Goal: Transaction & Acquisition: Purchase product/service

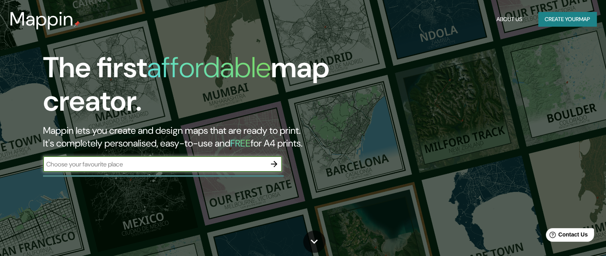
click at [564, 22] on button "Create your map" at bounding box center [567, 19] width 58 height 15
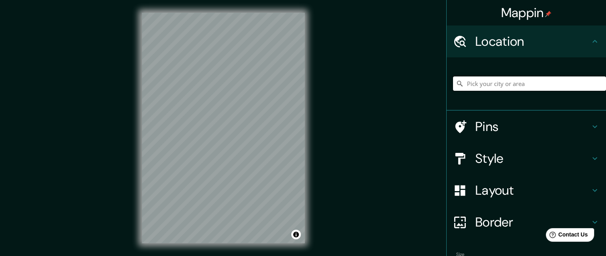
click at [466, 85] on input "Pick your city or area" at bounding box center [529, 83] width 153 height 14
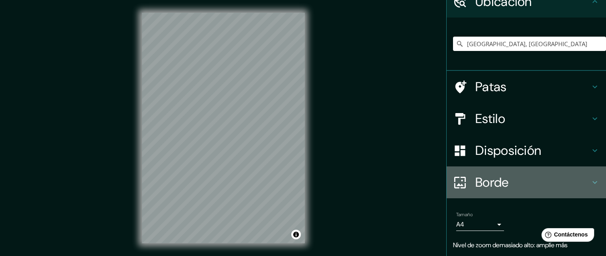
click at [524, 186] on h4 "Borde" at bounding box center [532, 182] width 115 height 16
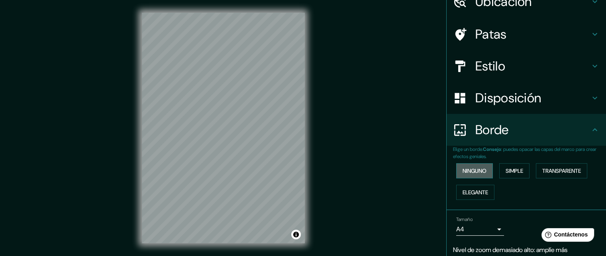
click at [482, 170] on button "Ninguno" at bounding box center [474, 170] width 37 height 15
click at [511, 169] on font "Simple" at bounding box center [515, 170] width 18 height 7
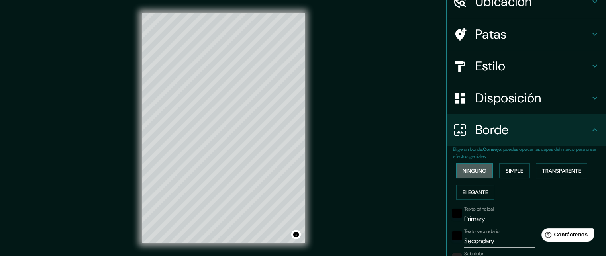
click at [471, 168] on font "Ninguno" at bounding box center [474, 170] width 24 height 7
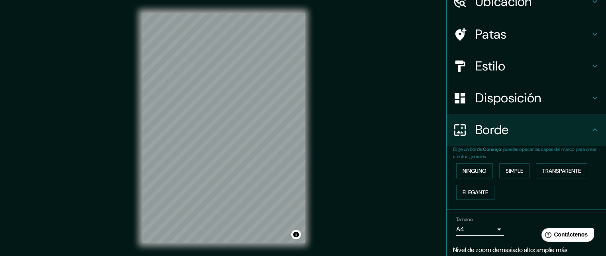
scroll to position [0, 0]
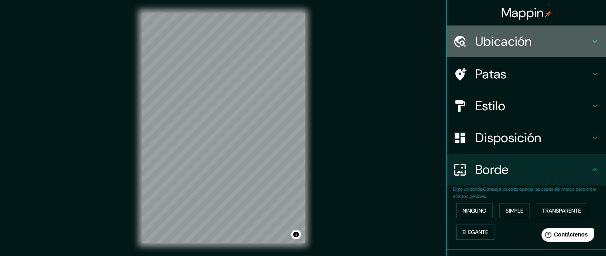
click at [492, 39] on font "Ubicación" at bounding box center [503, 41] width 57 height 17
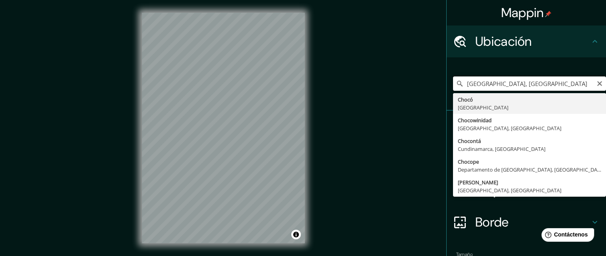
click at [524, 84] on input "[GEOGRAPHIC_DATA], [GEOGRAPHIC_DATA]" at bounding box center [529, 83] width 153 height 14
drag, startPoint x: 524, startPoint y: 84, endPoint x: 443, endPoint y: 78, distance: 81.1
click at [447, 78] on div "[GEOGRAPHIC_DATA], [GEOGRAPHIC_DATA] [GEOGRAPHIC_DATA] [GEOGRAPHIC_DATA] Chocow…" at bounding box center [526, 83] width 159 height 53
type input "w"
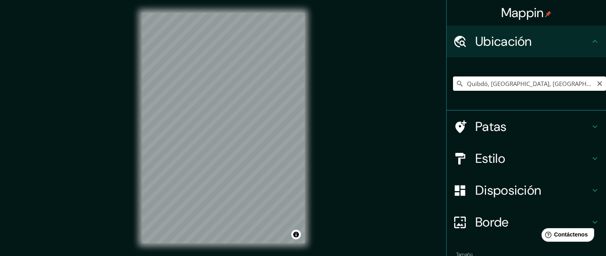
type input "Quibdó, [GEOGRAPHIC_DATA], [GEOGRAPHIC_DATA]"
click at [456, 83] on icon at bounding box center [460, 84] width 8 height 8
click at [379, 120] on div "Mappin Ubicación Quibdó, [GEOGRAPHIC_DATA], [GEOGRAPHIC_DATA] Quibdó [GEOGRAPHI…" at bounding box center [303, 134] width 606 height 269
click at [498, 129] on font "Patas" at bounding box center [490, 126] width 31 height 17
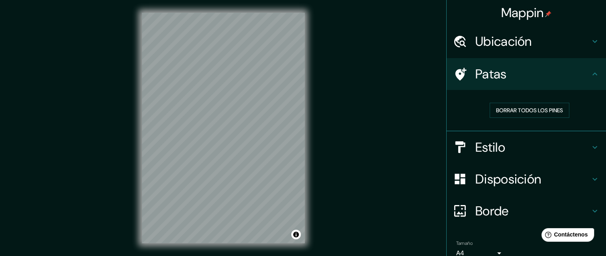
click at [500, 145] on h4 "Estilo" at bounding box center [532, 147] width 115 height 16
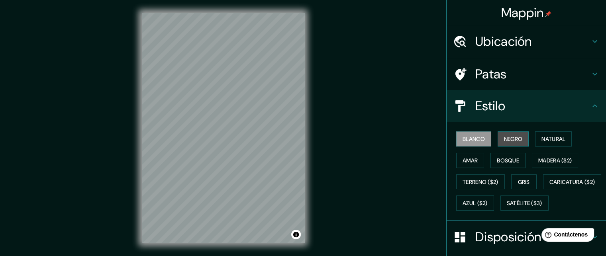
click at [506, 136] on font "Negro" at bounding box center [513, 138] width 19 height 7
click at [470, 139] on font "Blanco" at bounding box center [473, 138] width 22 height 7
click at [543, 190] on button "Caricatura ($2)" at bounding box center [572, 181] width 59 height 15
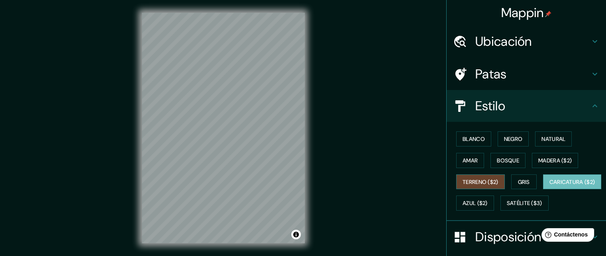
click at [474, 178] on font "Terreno ($2)" at bounding box center [480, 181] width 36 height 7
click at [549, 186] on font "Caricatura ($2)" at bounding box center [572, 181] width 46 height 7
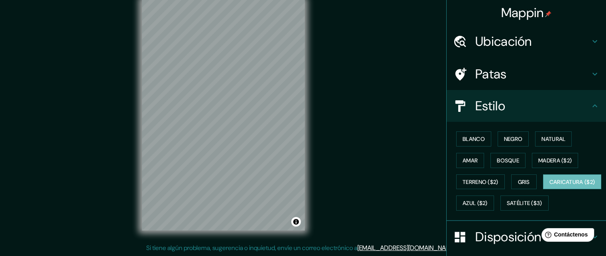
click at [362, 243] on html "Mappin Ubicación Quibdó, [GEOGRAPHIC_DATA], [GEOGRAPHIC_DATA] Quibdó [GEOGRAPHI…" at bounding box center [303, 115] width 606 height 256
click at [546, 139] on font "Natural" at bounding box center [553, 138] width 24 height 7
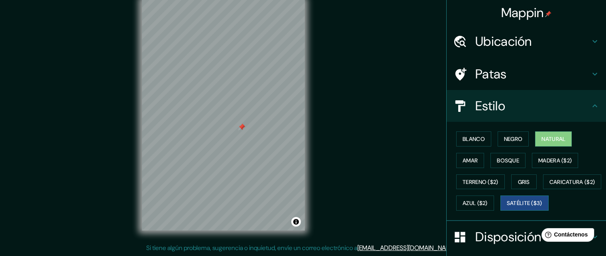
click at [507, 207] on font "Satélite ($3)" at bounding box center [524, 203] width 35 height 7
click at [473, 141] on font "Blanco" at bounding box center [473, 138] width 22 height 7
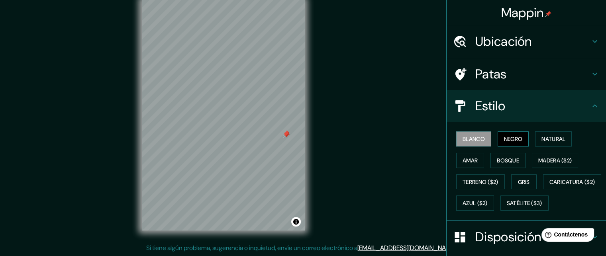
click at [517, 139] on font "Negro" at bounding box center [513, 138] width 19 height 7
click at [535, 139] on button "Natural" at bounding box center [553, 138] width 37 height 15
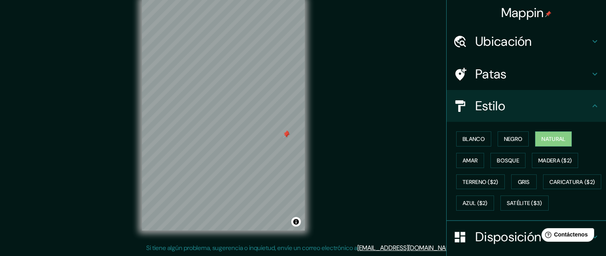
click at [484, 46] on font "Ubicación" at bounding box center [503, 41] width 57 height 17
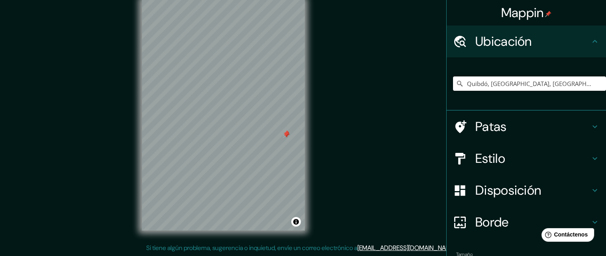
click at [496, 192] on font "Disposición" at bounding box center [508, 190] width 66 height 17
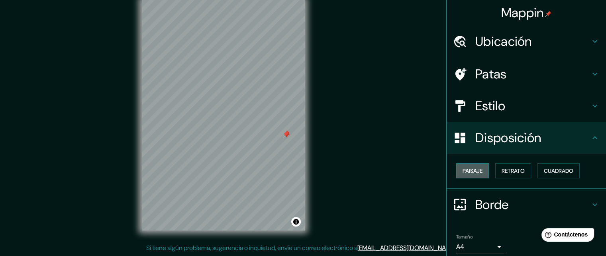
click at [472, 173] on font "Paisaje" at bounding box center [472, 170] width 20 height 7
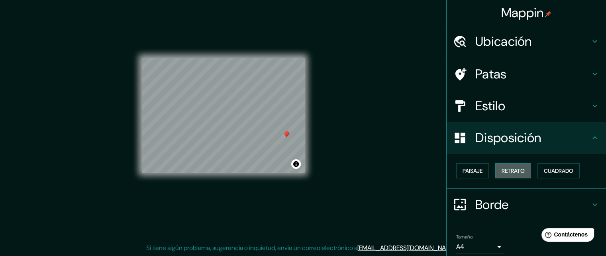
click at [512, 172] on font "Retrato" at bounding box center [513, 170] width 23 height 7
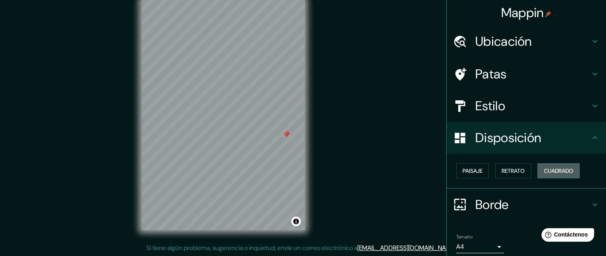
click at [559, 172] on font "Cuadrado" at bounding box center [558, 170] width 29 height 7
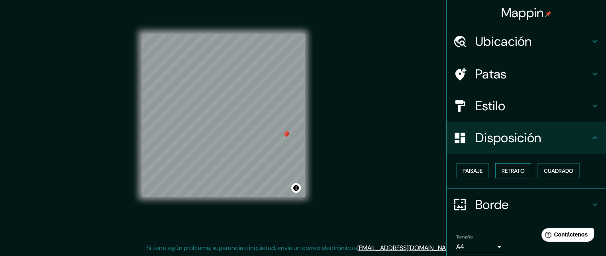
click at [515, 172] on font "Retrato" at bounding box center [513, 170] width 23 height 7
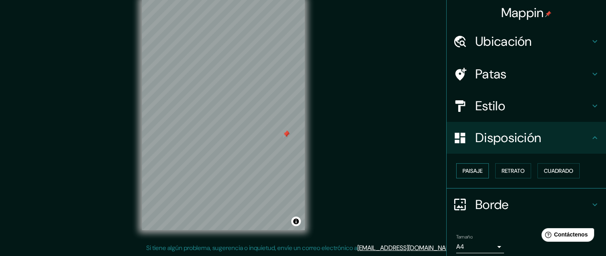
scroll to position [30, 0]
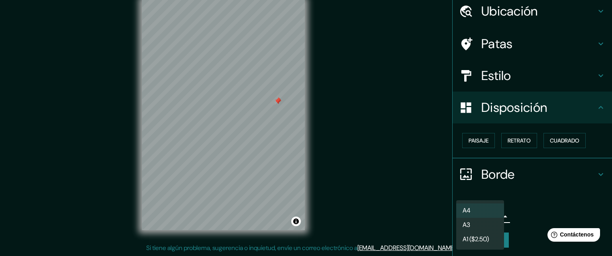
click at [492, 219] on body "Mappin Ubicación Quibdó, [GEOGRAPHIC_DATA], [GEOGRAPHIC_DATA] Quibdó [GEOGRAPHI…" at bounding box center [306, 115] width 612 height 256
click at [477, 240] on font "A1 ($2.50)" at bounding box center [475, 240] width 26 height 8
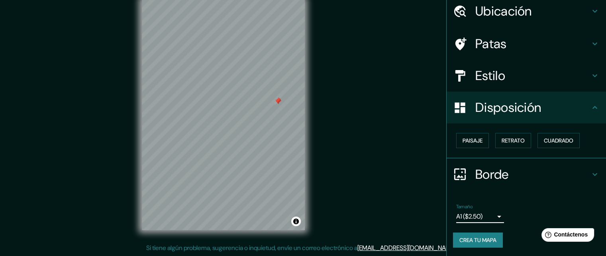
click at [485, 242] on font "Crea tu mapa" at bounding box center [477, 240] width 37 height 7
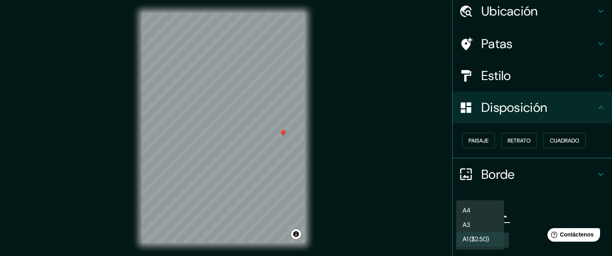
click at [491, 216] on body "Mappin Ubicación Quibdó, [GEOGRAPHIC_DATA], [GEOGRAPHIC_DATA] Quibdó [GEOGRAPHI…" at bounding box center [306, 128] width 612 height 256
click at [476, 225] on li "A3" at bounding box center [480, 225] width 48 height 15
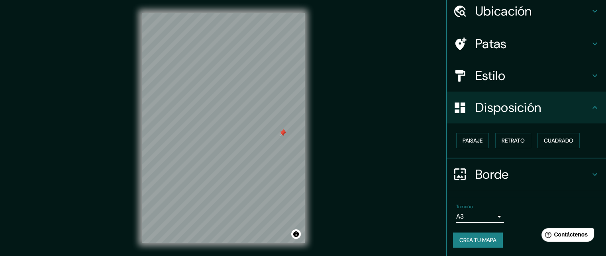
click at [494, 216] on body "Mappin Ubicación Quibdó, [GEOGRAPHIC_DATA], [GEOGRAPHIC_DATA] Quibdó [GEOGRAPHI…" at bounding box center [303, 128] width 606 height 256
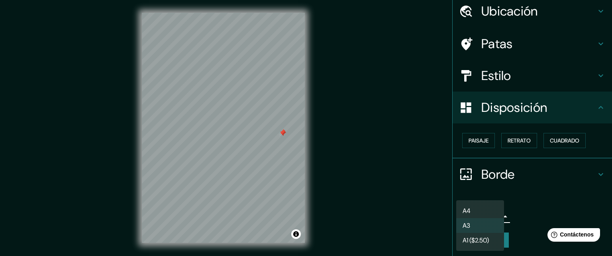
click at [470, 214] on font "A4" at bounding box center [466, 211] width 8 height 8
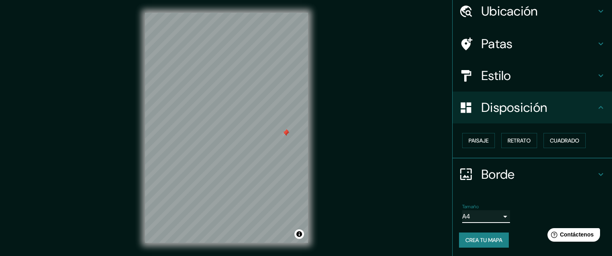
type input "single"
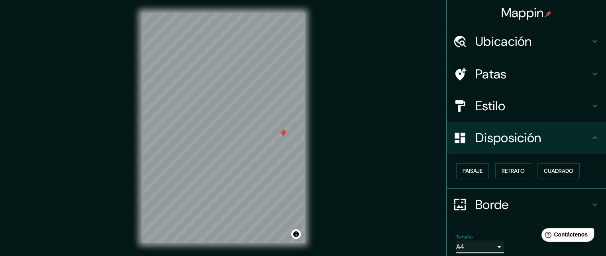
scroll to position [30, 0]
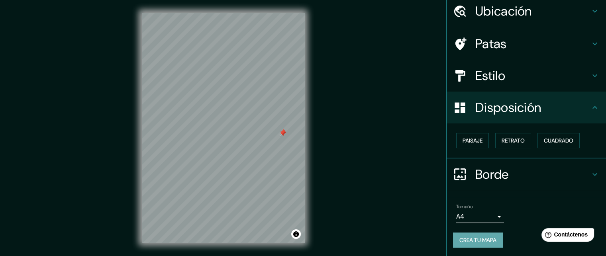
click at [472, 240] on font "Crea tu mapa" at bounding box center [477, 240] width 37 height 7
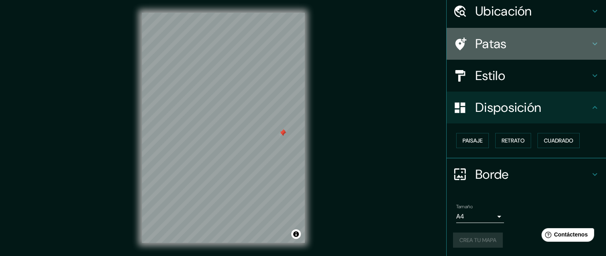
click at [486, 47] on font "Patas" at bounding box center [490, 43] width 31 height 17
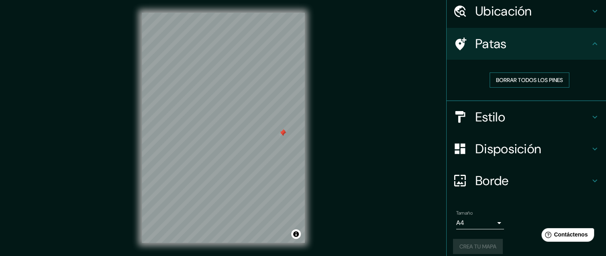
click at [524, 79] on font "Borrar todos los pines" at bounding box center [529, 79] width 67 height 7
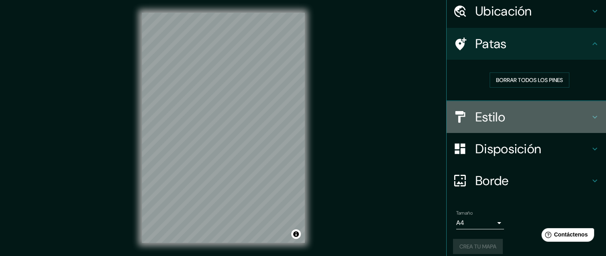
click at [476, 115] on font "Estilo" at bounding box center [490, 117] width 30 height 17
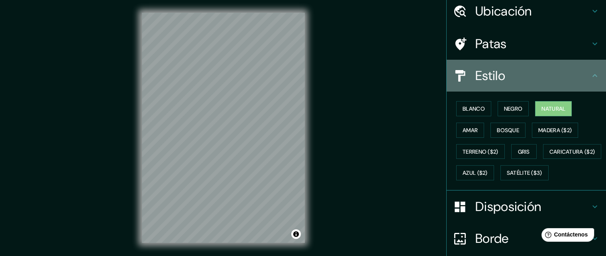
click at [568, 80] on h4 "Estilo" at bounding box center [532, 76] width 115 height 16
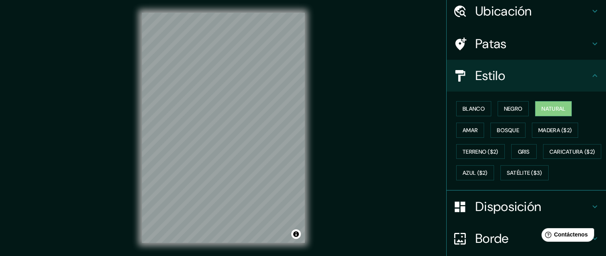
click at [586, 78] on div "Estilo" at bounding box center [526, 76] width 159 height 32
click at [590, 78] on icon at bounding box center [595, 76] width 10 height 10
click at [590, 39] on icon at bounding box center [595, 44] width 10 height 10
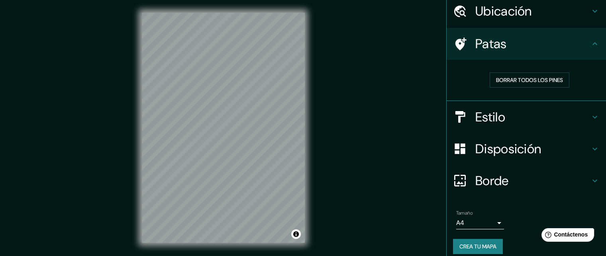
click at [590, 146] on icon at bounding box center [595, 149] width 10 height 10
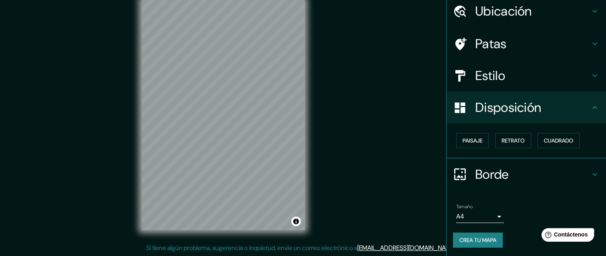
scroll to position [0, 0]
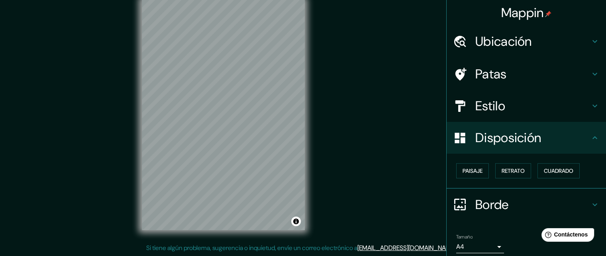
drag, startPoint x: 485, startPoint y: 222, endPoint x: 492, endPoint y: 235, distance: 15.0
click at [492, 235] on ul "Ubicación Quibdó, [GEOGRAPHIC_DATA], [GEOGRAPHIC_DATA] Quibdó Chocó, [GEOGRAPHI…" at bounding box center [526, 156] width 159 height 262
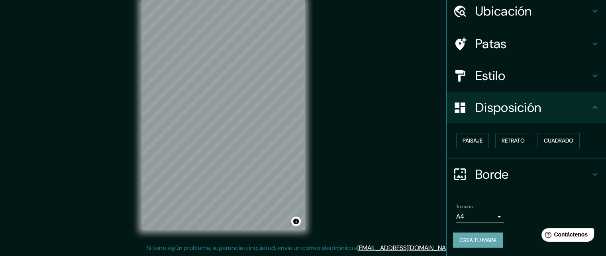
click at [480, 240] on font "Crea tu mapa" at bounding box center [477, 240] width 37 height 7
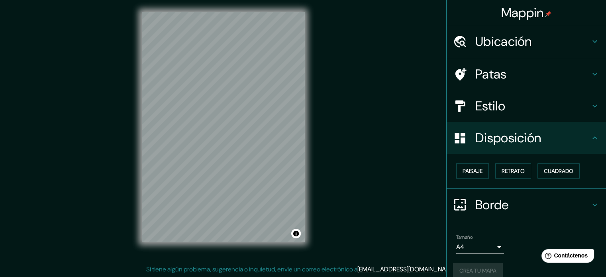
scroll to position [10, 0]
